Goal: Check status

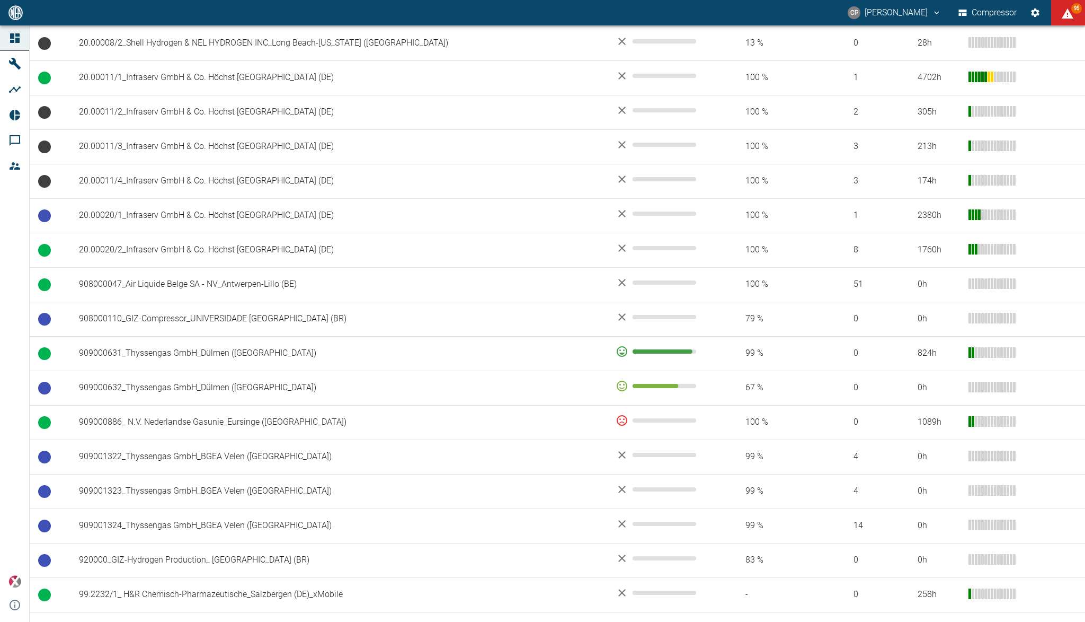
scroll to position [640, 0]
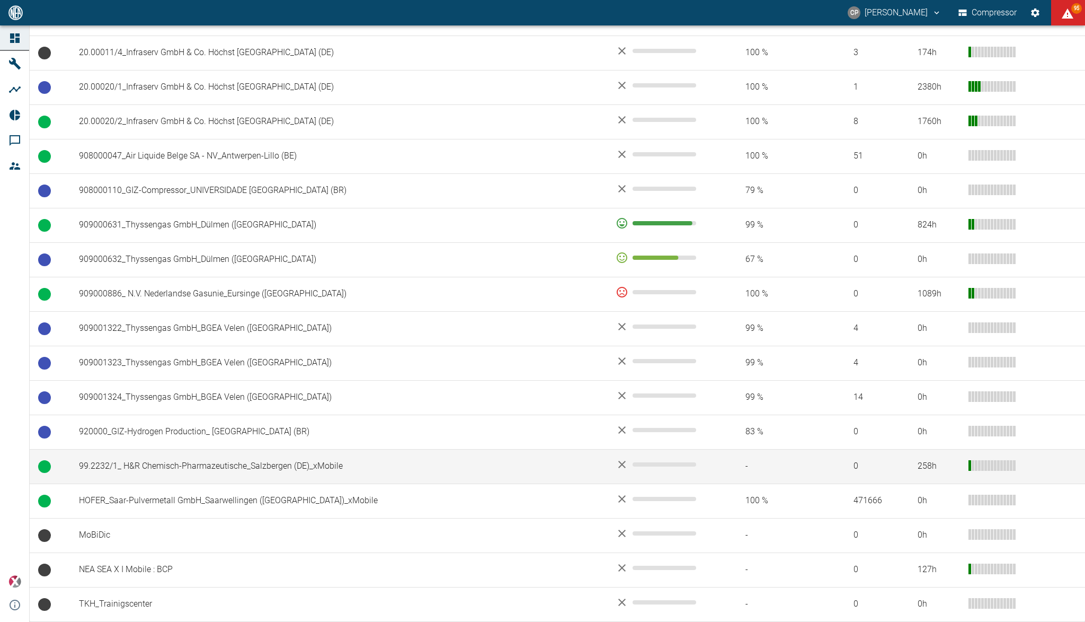
click at [249, 470] on td "99.2232/1_ H&R Chemisch-Pharmazeutische_Salzbergen (DE)_xMobile" at bounding box center [338, 466] width 537 height 34
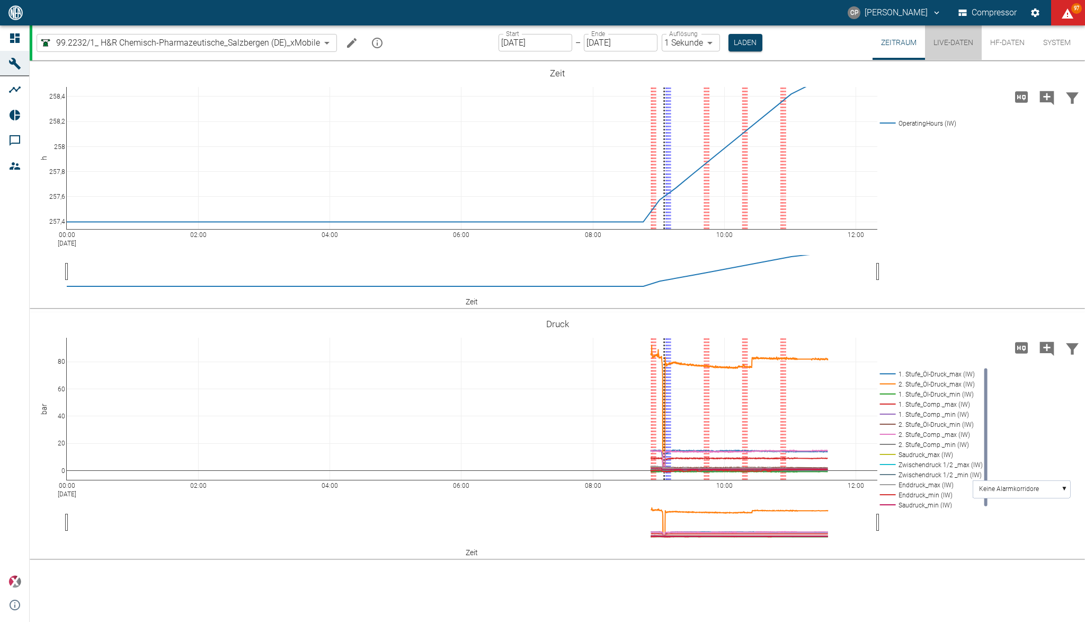
click at [950, 52] on button "Live-Daten" at bounding box center [953, 42] width 57 height 34
